Goal: Task Accomplishment & Management: Manage account settings

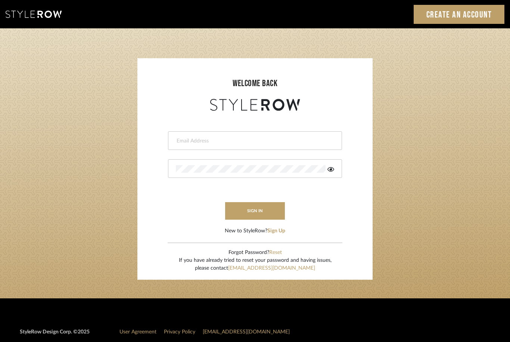
click at [213, 141] on input "email" at bounding box center [254, 140] width 156 height 7
type input "info@tumbleweeddesignsllc.com"
click at [249, 211] on button "sign in" at bounding box center [255, 211] width 60 height 18
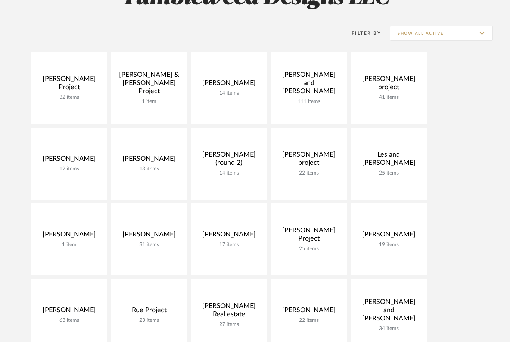
scroll to position [133, 0]
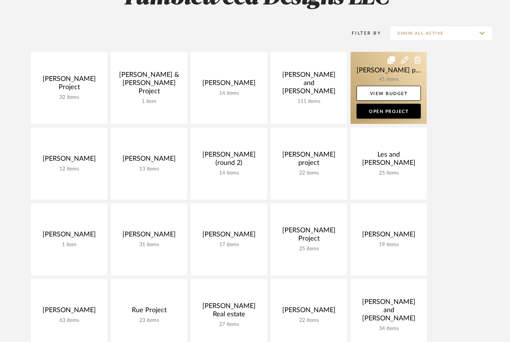
click at [372, 73] on link at bounding box center [388, 88] width 76 height 72
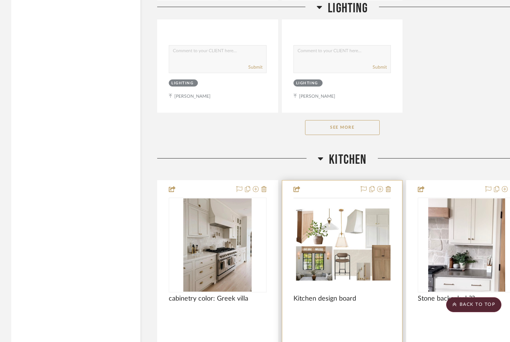
scroll to position [1108, 0]
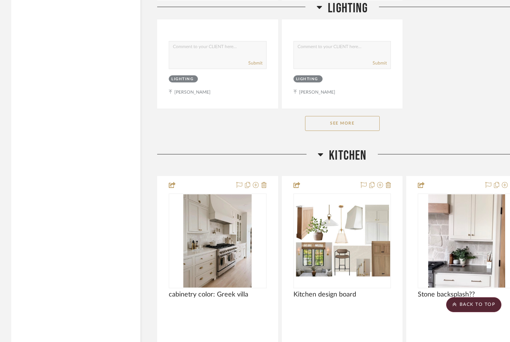
click at [347, 116] on button "See More" at bounding box center [342, 123] width 75 height 15
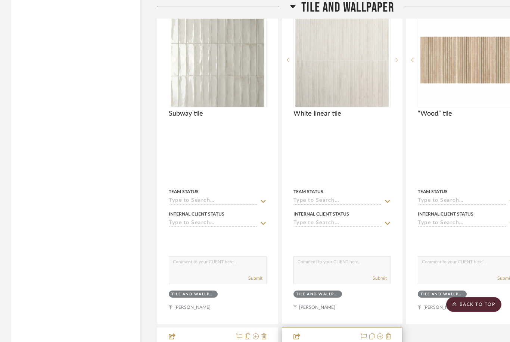
scroll to position [4517, 0]
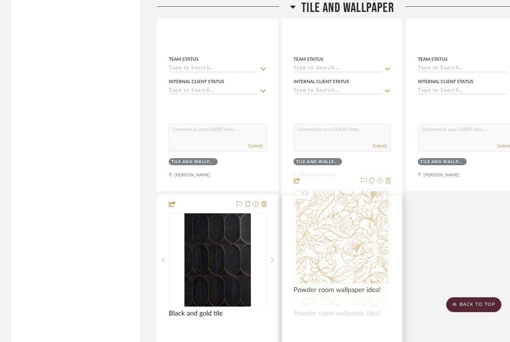
click at [342, 273] on img "0" at bounding box center [342, 260] width 94 height 93
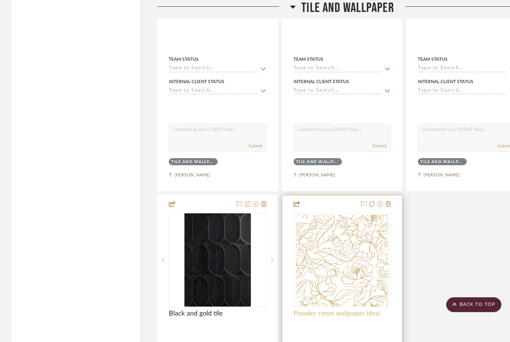
click at [342, 310] on span "Powder room wallpaper idea!" at bounding box center [336, 314] width 87 height 8
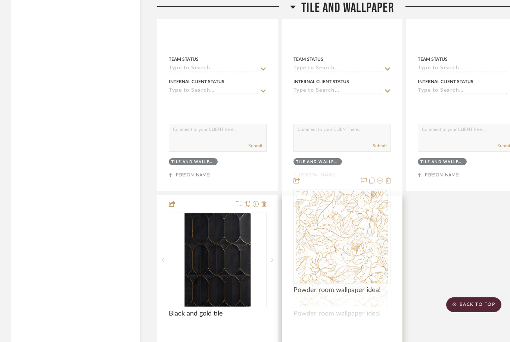
click at [343, 244] on img "0" at bounding box center [342, 260] width 94 height 93
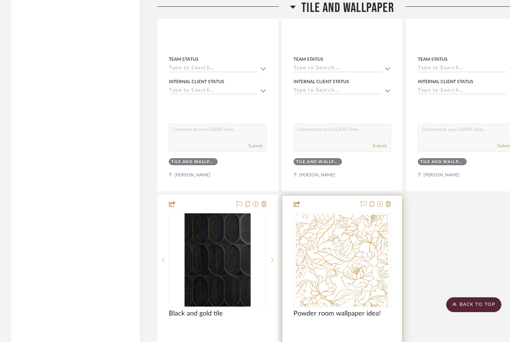
click at [357, 219] on img "0" at bounding box center [342, 260] width 94 height 93
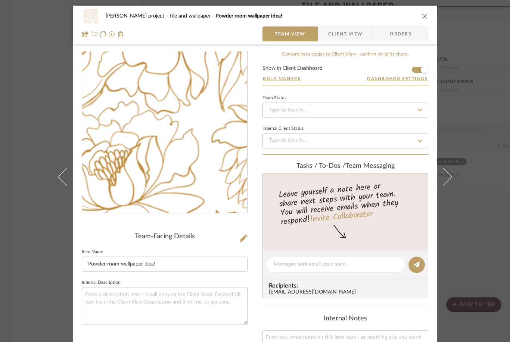
scroll to position [56, 0]
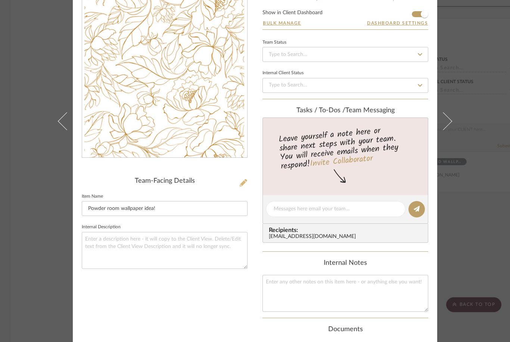
click at [247, 184] on button at bounding box center [243, 183] width 8 height 12
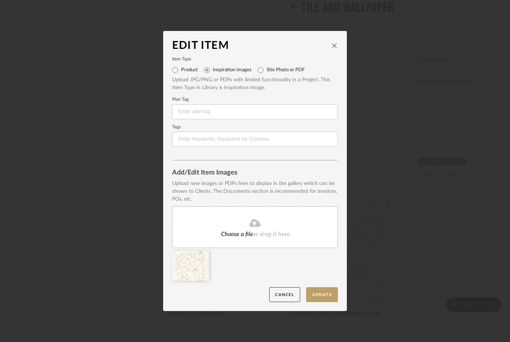
click at [336, 48] on icon "close" at bounding box center [334, 46] width 6 height 6
